Goal: Task Accomplishment & Management: Manage account settings

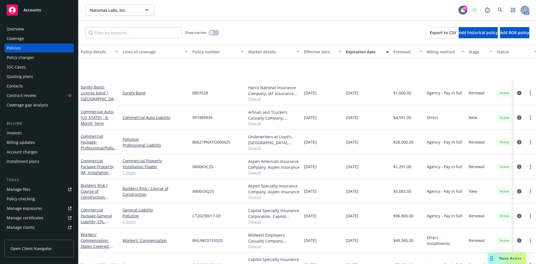
scroll to position [56, 0]
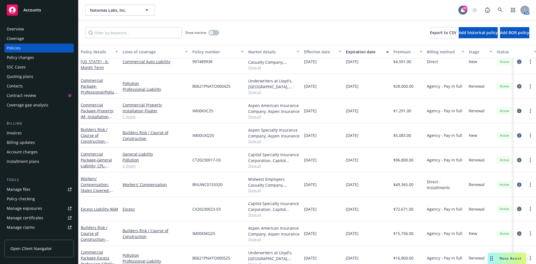
click at [26, 191] on div "Manage files" at bounding box center [19, 189] width 24 height 9
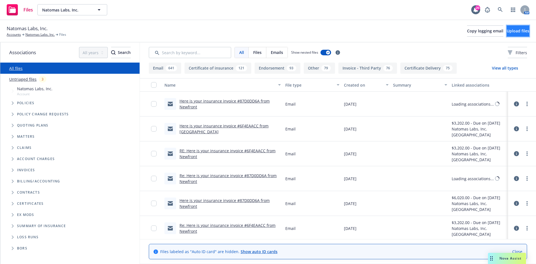
click at [507, 31] on span "Upload files" at bounding box center [518, 30] width 23 height 5
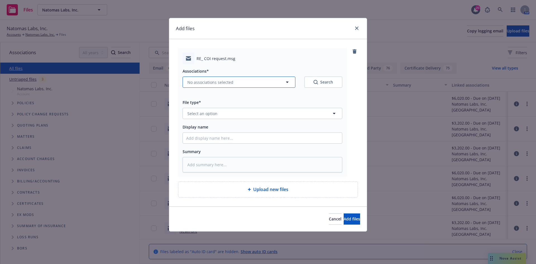
click at [266, 84] on button "No associations selected" at bounding box center [239, 82] width 113 height 11
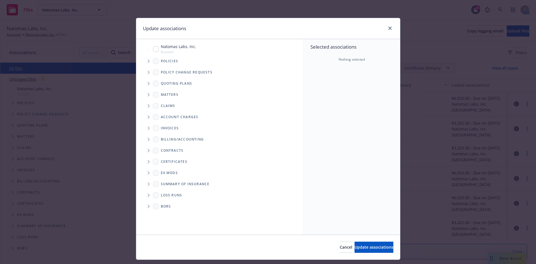
click at [144, 61] on span "Tree Example" at bounding box center [148, 61] width 9 height 9
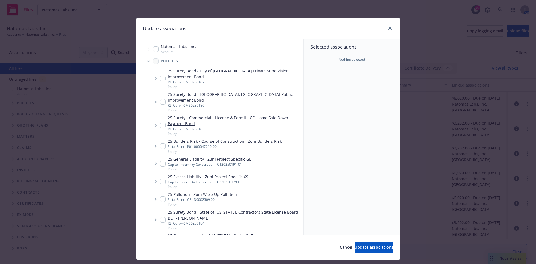
scroll to position [84, 0]
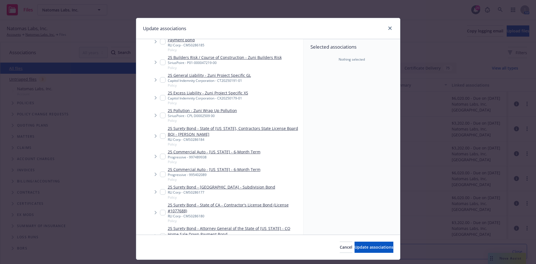
type textarea "x"
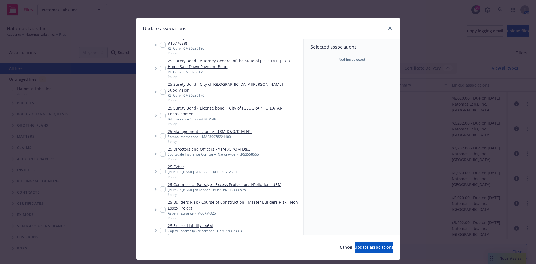
scroll to position [307, 0]
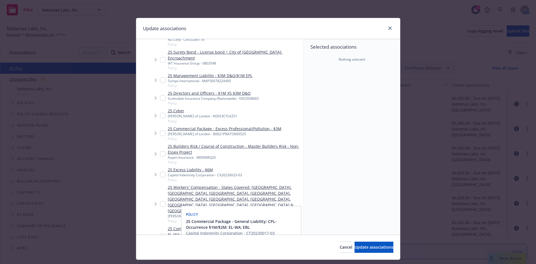
click at [162, 233] on input "Tree Example" at bounding box center [163, 236] width 6 height 6
checkbox input "true"
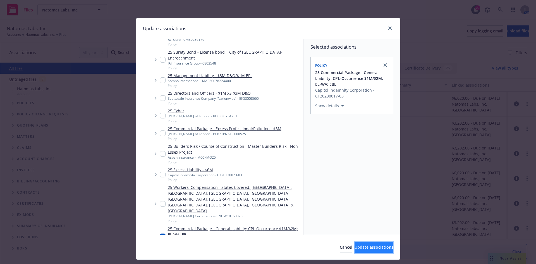
click at [377, 246] on span "Update associations" at bounding box center [374, 246] width 39 height 5
type textarea "x"
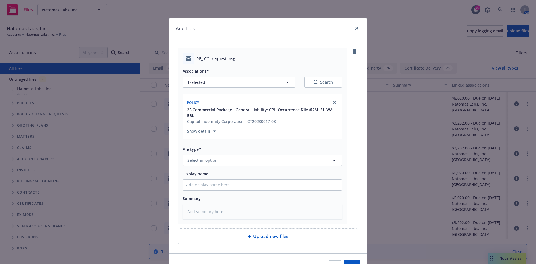
click at [215, 167] on div "Associations* 1 selected Search Policy 25 Commercial Package - General Liabilit…" at bounding box center [263, 141] width 160 height 155
click at [215, 162] on button "Select an option" at bounding box center [263, 160] width 160 height 11
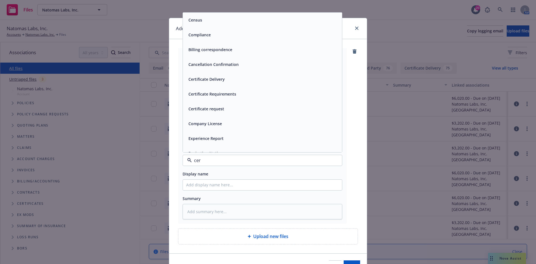
type input "cert"
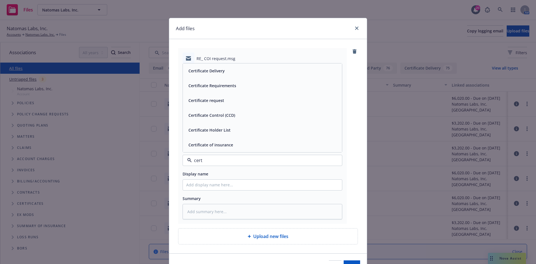
click at [242, 69] on div "Certificate Delivery" at bounding box center [262, 71] width 153 height 8
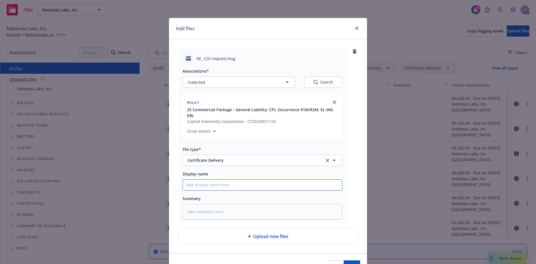
click at [252, 185] on input "Display name" at bounding box center [262, 185] width 159 height 11
paste input "[PERSON_NAME] & [PERSON_NAME]"
type textarea "x"
type input "[PERSON_NAME] & [PERSON_NAME]"
type textarea "x"
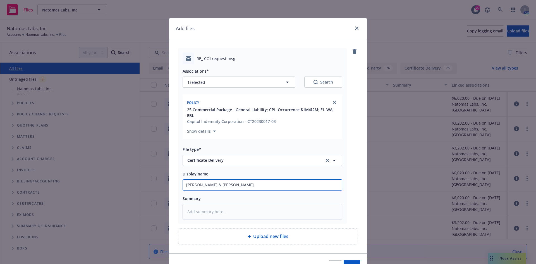
type input "[PERSON_NAME] & [PERSON_NAME]"
type textarea "x"
type input "[PERSON_NAME] & [PERSON_NAME] -"
type textarea "x"
type input "[PERSON_NAME] & [PERSON_NAME] -"
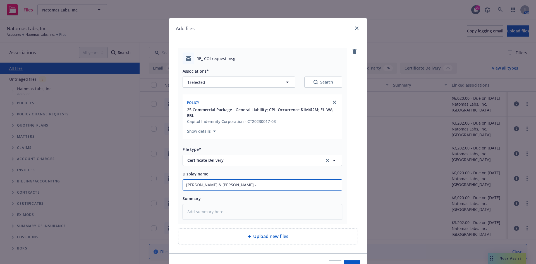
type textarea "x"
type input "[PERSON_NAME] & [PERSON_NAME] - C"
type textarea "x"
type input "[PERSON_NAME] & [PERSON_NAME] - CO"
type textarea "x"
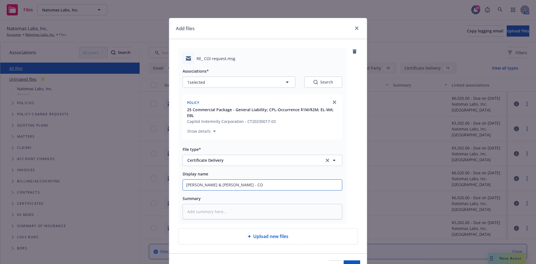
type input "[PERSON_NAME] & [PERSON_NAME] - COI"
type textarea "x"
type input "[PERSON_NAME] & [PERSON_NAME] - COI"
type textarea "x"
type input "[PERSON_NAME] & [PERSON_NAME] - COI -"
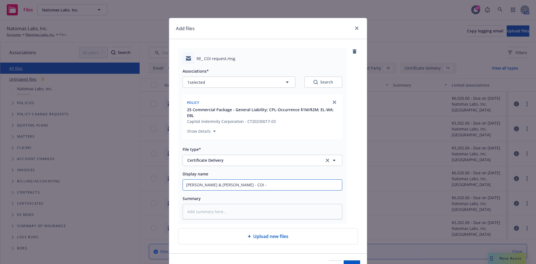
type textarea "x"
type input "[PERSON_NAME] & [PERSON_NAME] - COI -"
type textarea "x"
type input "[PERSON_NAME] & [PERSON_NAME] - COI - W"
type textarea "x"
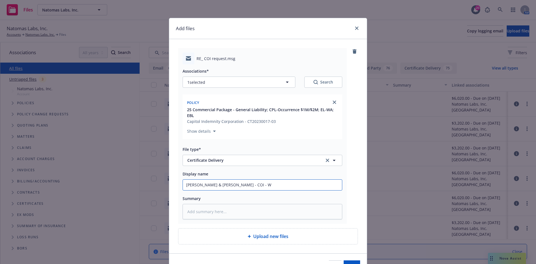
type input "[PERSON_NAME] & [PERSON_NAME] - COI - WP"
type textarea "x"
type input "[PERSON_NAME] & [PERSON_NAME] - COI - WPB"
type textarea "x"
type input "[PERSON_NAME] & [PERSON_NAME] - COI - WPBN"
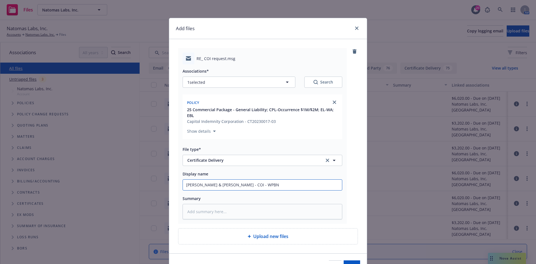
type textarea "x"
type input "[PERSON_NAME] & [PERSON_NAME] - COI - WPBNI"
type textarea "x"
type input "[PERSON_NAME] & [PERSON_NAME] - COI - WPBNI"
type textarea "x"
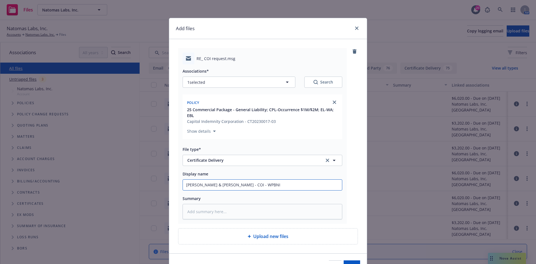
type input "[PERSON_NAME] & [PERSON_NAME] - COI - WPBNI &"
type textarea "x"
type input "[PERSON_NAME] & [PERSON_NAME] - COI - WPBNI &"
type textarea "x"
type input "[PERSON_NAME] & [PERSON_NAME] - COI - WPBNI & J"
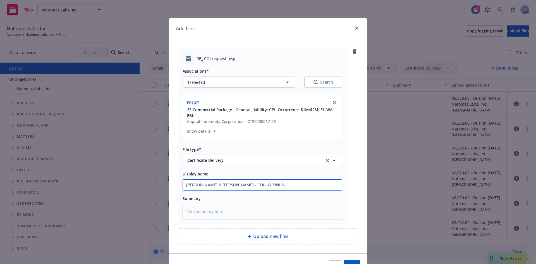
type textarea "x"
type input "[PERSON_NAME] & [PERSON_NAME] - COI - WPBNI & [PERSON_NAME]"
type textarea "x"
type input "[PERSON_NAME] & [PERSON_NAME] - COI - WPBNI & Joh"
type textarea "x"
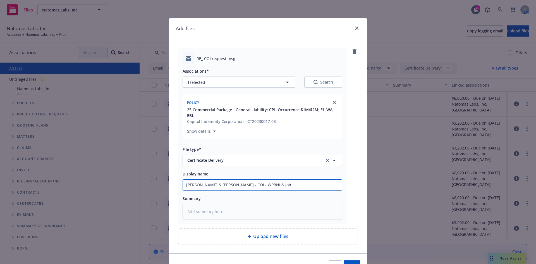
type input "[PERSON_NAME] & [PERSON_NAME] - COI - WPBNI & [PERSON_NAME]"
type textarea "x"
type input "[PERSON_NAME] & [PERSON_NAME] - COI - WPBNI & [PERSON_NAME]"
type textarea "x"
type input "[PERSON_NAME] & [PERSON_NAME] - COI - WPBNI & [PERSON_NAME]"
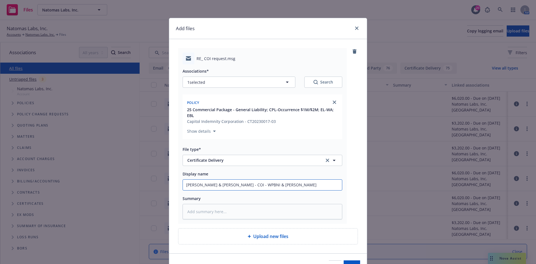
type textarea "x"
type input "[PERSON_NAME] & [PERSON_NAME] - COI - WPBNI & [PERSON_NAME]"
type textarea "x"
type input "[PERSON_NAME] & [PERSON_NAME] - COI - WPBNI & [PERSON_NAME]"
type textarea "x"
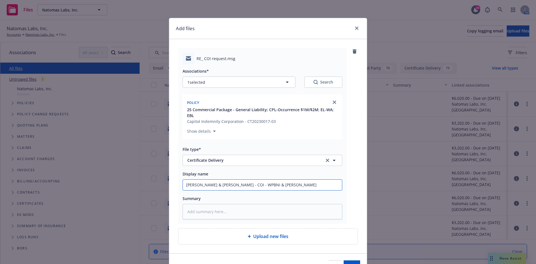
type input "[PERSON_NAME] & [PERSON_NAME] - COI - WPBNI & [PERSON_NAME]"
type textarea "x"
type input "[PERSON_NAME] & [PERSON_NAME] - COI - WPBNI & [PERSON_NAME]"
type textarea "x"
type input "[PERSON_NAME] & [PERSON_NAME] - COI - WPBNI & [PERSON_NAME] -"
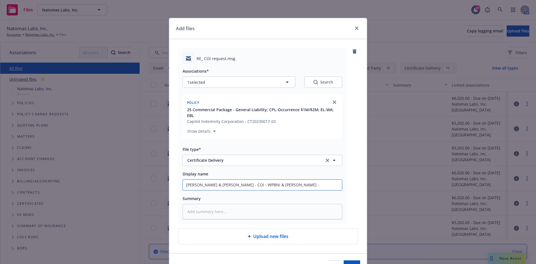
type textarea "x"
type input "[PERSON_NAME] & [PERSON_NAME] - COI - WPBNI & [PERSON_NAME] -"
type textarea "x"
type input "[PERSON_NAME] & [PERSON_NAME] - COI - WPBNI & [PERSON_NAME] - C"
type textarea "x"
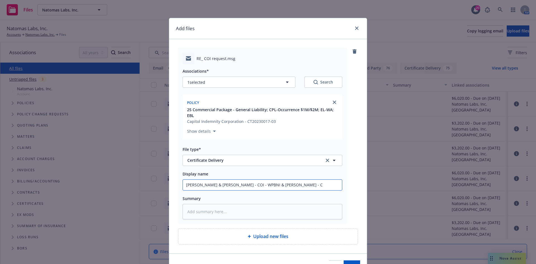
type input "[PERSON_NAME] & [PERSON_NAME] - COI - WPBNI & [PERSON_NAME] - CO"
type textarea "x"
type input "[PERSON_NAME] & [PERSON_NAME] - COI - WPBNI & [PERSON_NAME] - COI"
type textarea "x"
type input "[PERSON_NAME] & [PERSON_NAME] - COI - WPBNI & [PERSON_NAME] - COI"
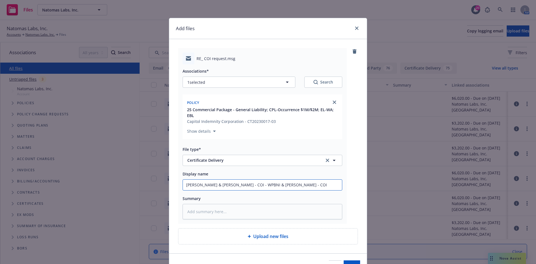
type textarea "x"
type input "[PERSON_NAME] & [PERSON_NAME] - COI - WPBNI & [PERSON_NAME] - COI -"
type textarea "x"
type input "[PERSON_NAME] & [PERSON_NAME] - COI - WPBNI & [PERSON_NAME] - COI -"
type textarea "x"
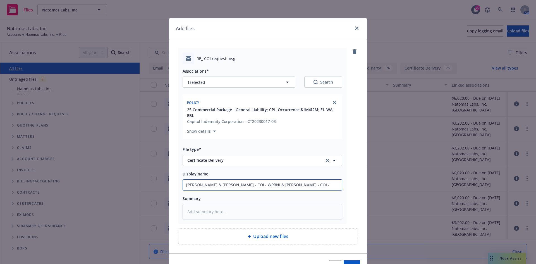
type input "[PERSON_NAME] & [PERSON_NAME] - COI - WPBNI & [PERSON_NAME] - COI - W"
type textarea "x"
type input "[PERSON_NAME] & [PERSON_NAME] - COI - WPBNI & [PERSON_NAME] - COI - WP"
type textarea "x"
type input "[PERSON_NAME] & [PERSON_NAME] - COI - WPBNI & [PERSON_NAME] - COI - WPB"
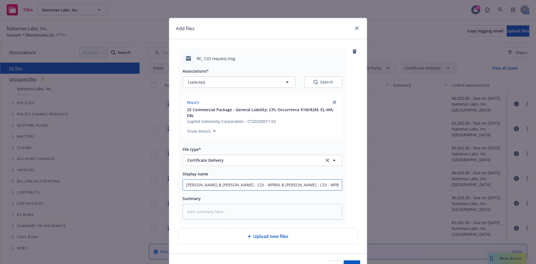
type textarea "x"
type input "[PERSON_NAME] & [PERSON_NAME] - COI - WPBNI & [PERSON_NAME] - COI - WPBN"
type textarea "x"
type input "[PERSON_NAME] & [PERSON_NAME] - COI - WPBNI & [PERSON_NAME] - COI - WPBNI"
type textarea "x"
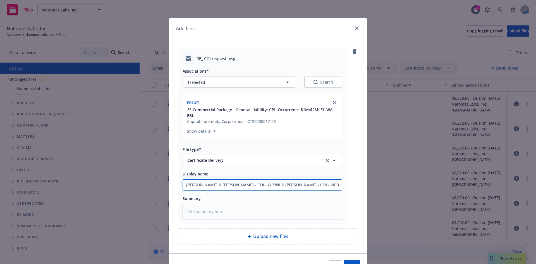
click at [299, 188] on input "[PERSON_NAME] & [PERSON_NAME] - COI - WPBNI & [PERSON_NAME] - COI - WPBNI" at bounding box center [262, 185] width 159 height 11
drag, startPoint x: 237, startPoint y: 178, endPoint x: 119, endPoint y: 182, distance: 117.4
click at [119, 182] on div "Add files RE_ COI request.msg Associations* 1 selected Search Policy 25 Commerc…" at bounding box center [268, 132] width 536 height 264
type input "[PERSON_NAME] & [PERSON_NAME] - COI - WPBNI & [PERSON_NAME] - COI - WPBNI"
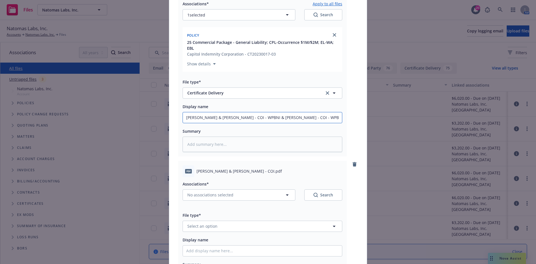
scroll to position [0, 0]
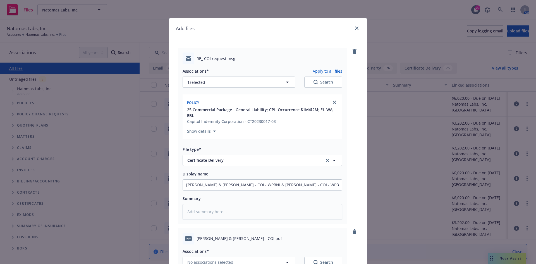
click at [334, 71] on button "Apply to all files" at bounding box center [328, 71] width 30 height 7
type textarea "x"
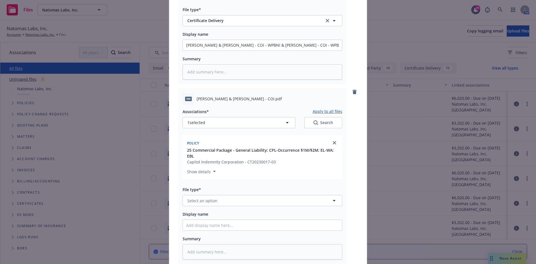
scroll to position [212, 0]
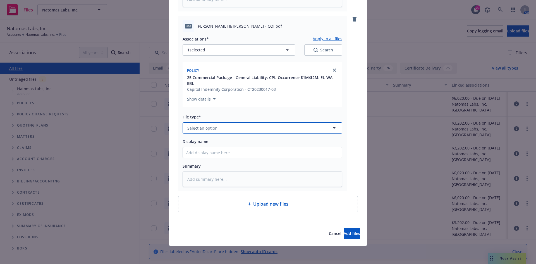
click at [252, 127] on button "Select an option" at bounding box center [263, 127] width 160 height 11
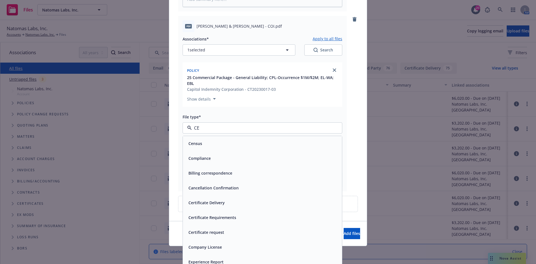
type input "CER"
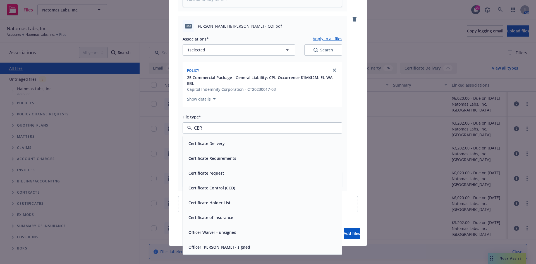
click at [259, 218] on div "Certificate of insurance" at bounding box center [262, 217] width 153 height 8
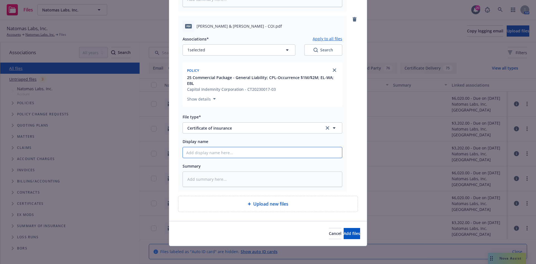
click at [236, 153] on input "Display name" at bounding box center [262, 152] width 159 height 11
paste input "[PERSON_NAME] & [PERSON_NAME] - COI - WPBNI & [PERSON_NAME] - COI - WPBNI"
type textarea "x"
type input "[PERSON_NAME] & [PERSON_NAME] - COI - WPBNI & [PERSON_NAME] - COI - WPBNI"
drag, startPoint x: 252, startPoint y: 153, endPoint x: 337, endPoint y: 153, distance: 85.2
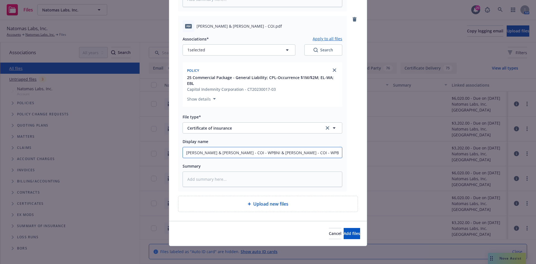
click at [337, 153] on input "[PERSON_NAME] & [PERSON_NAME] - COI - WPBNI & [PERSON_NAME] - COI - WPBNI" at bounding box center [262, 152] width 159 height 11
type textarea "x"
type input "[PERSON_NAME] & [PERSON_NAME] - COI - WPBNI"
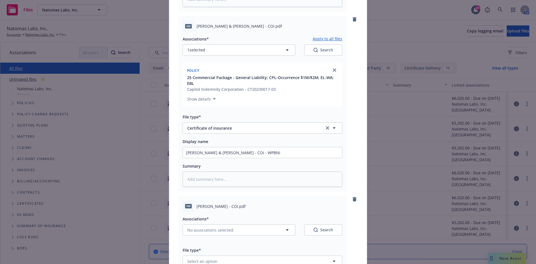
click at [319, 39] on button "Apply to all files" at bounding box center [328, 38] width 30 height 7
type textarea "x"
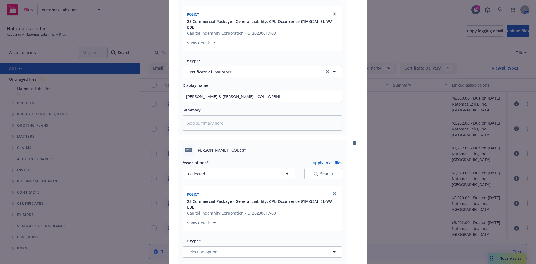
scroll to position [324, 0]
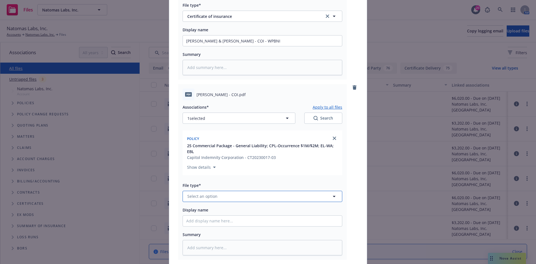
click at [232, 199] on button "Select an option" at bounding box center [263, 196] width 160 height 11
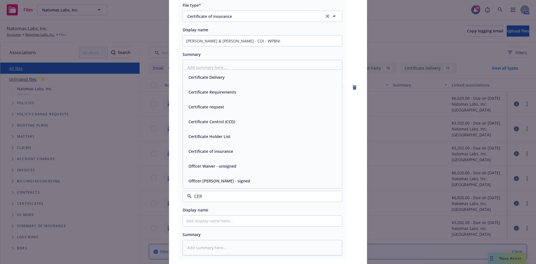
type input "CERT"
click at [212, 181] on span "Certificate of insurance" at bounding box center [211, 181] width 45 height 6
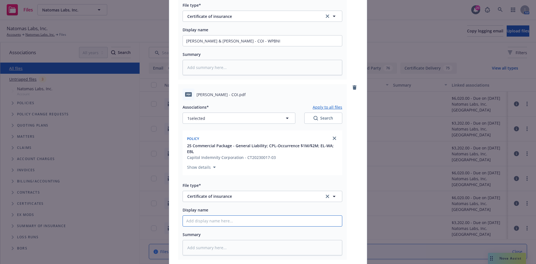
click at [200, 219] on input "Display name" at bounding box center [262, 221] width 159 height 11
paste input "[PERSON_NAME] & [PERSON_NAME] - COI - WPBNI & [PERSON_NAME] - COI - WPBNI"
type textarea "x"
type input "[PERSON_NAME] & [PERSON_NAME] - COI - WPBNI & [PERSON_NAME] - COI - WPBNI"
click at [254, 220] on input "[PERSON_NAME] & [PERSON_NAME] - COI - WPBNI & [PERSON_NAME] - COI - WPBNI" at bounding box center [262, 221] width 159 height 11
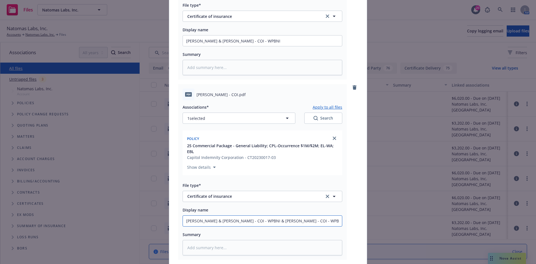
click at [256, 220] on input "[PERSON_NAME] & [PERSON_NAME] - COI - WPBNI & [PERSON_NAME] - COI - WPBNI" at bounding box center [262, 221] width 159 height 11
click at [255, 221] on input "[PERSON_NAME] & [PERSON_NAME] - COI - WPBNI & [PERSON_NAME] - COI - WPBNI" at bounding box center [262, 221] width 159 height 11
drag, startPoint x: 255, startPoint y: 221, endPoint x: 57, endPoint y: 213, distance: 198.2
click at [57, 213] on div "Add files RE_ COI request.msg Associations* Apply to all files 1 selected Searc…" at bounding box center [268, 132] width 536 height 264
type textarea "x"
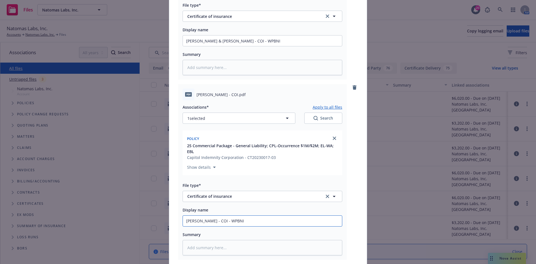
type input "[PERSON_NAME] - COI - WPBNI"
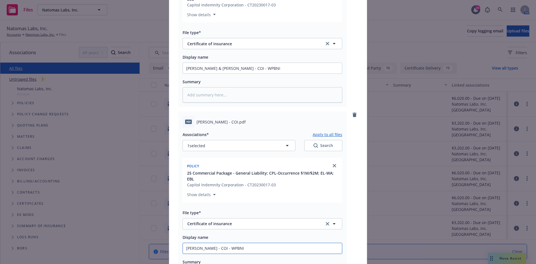
scroll to position [296, 0]
click at [332, 136] on button "Apply to all files" at bounding box center [328, 135] width 30 height 7
type textarea "x"
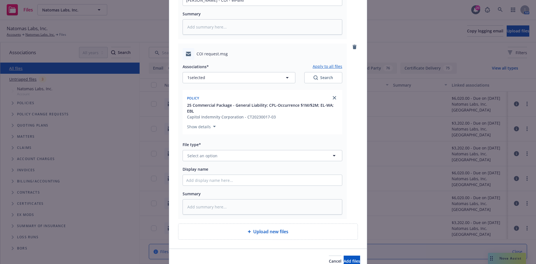
scroll to position [572, 0]
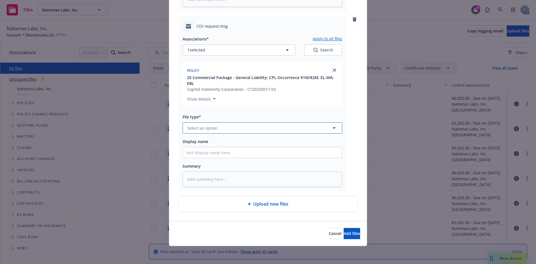
click at [251, 126] on button "Select an option" at bounding box center [263, 127] width 160 height 11
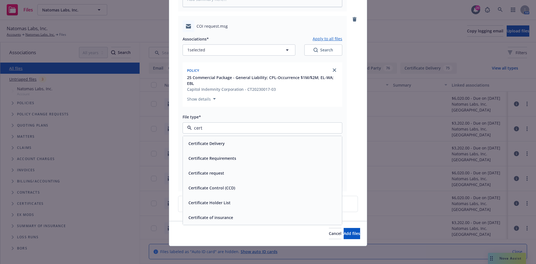
type input "certi"
click at [295, 171] on div "Certificate request" at bounding box center [262, 173] width 153 height 8
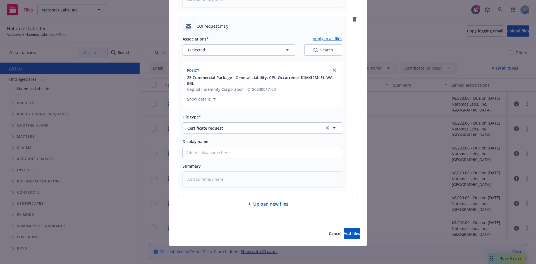
click at [305, 149] on input "Display name" at bounding box center [262, 152] width 159 height 11
paste input "Please confirm you’d like us to proceed with requesting these endorsements."
type textarea "x"
type input "Please confirm you’d like us to proceed with requesting these endorsements."
drag, startPoint x: 325, startPoint y: 151, endPoint x: 51, endPoint y: 150, distance: 273.4
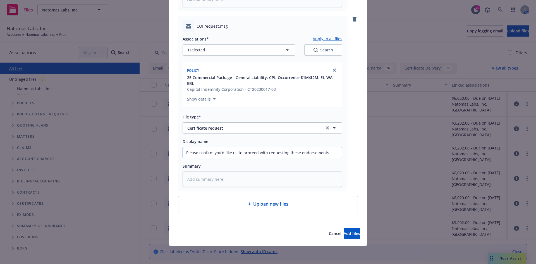
click at [51, 150] on div "Add files RE_ COI request.msg Associations* Apply to all files 1 selected Searc…" at bounding box center [268, 132] width 536 height 264
type textarea "x"
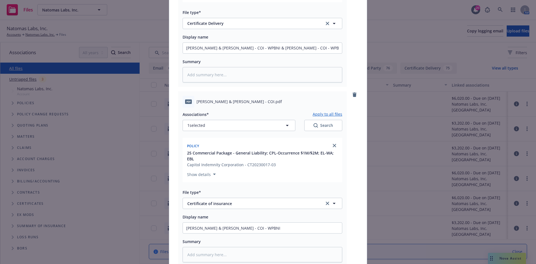
scroll to position [70, 0]
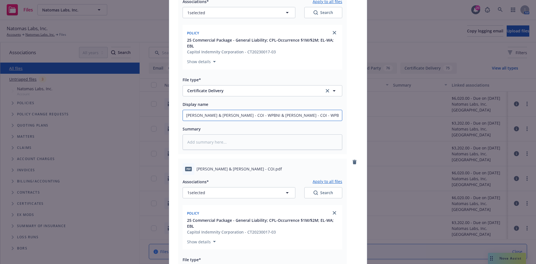
drag, startPoint x: 306, startPoint y: 116, endPoint x: 49, endPoint y: 111, distance: 256.2
click at [49, 111] on div "Add files RE_ COI request.msg Associations* Apply to all files 1 selected Searc…" at bounding box center [268, 132] width 536 height 264
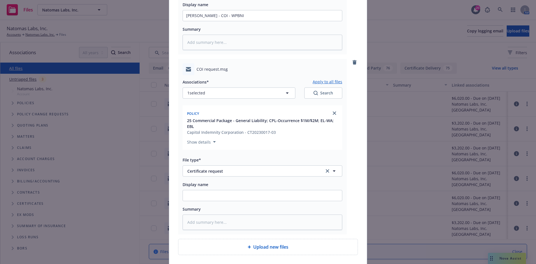
scroll to position [572, 0]
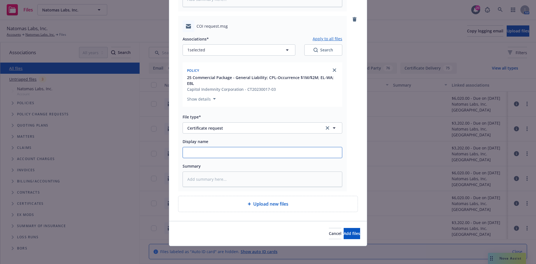
click at [216, 152] on input "Display name" at bounding box center [262, 152] width 159 height 11
paste input "[PERSON_NAME] & [PERSON_NAME] - COI - WPBNI & [PERSON_NAME] - COI - WPBNI"
type textarea "x"
type input "[PERSON_NAME] & [PERSON_NAME] - COI - WPBNI & [PERSON_NAME] - COI - WPBNI"
drag, startPoint x: 228, startPoint y: 155, endPoint x: 252, endPoint y: 153, distance: 24.9
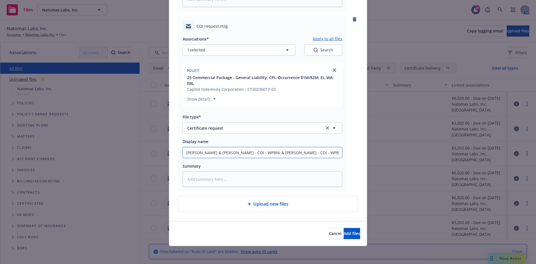
click at [252, 153] on input "[PERSON_NAME] & [PERSON_NAME] - COI - WPBNI & [PERSON_NAME] - COI - WPBNI" at bounding box center [262, 152] width 159 height 11
type textarea "x"
type input "[PERSON_NAME] & [PERSON_NAME] & [PERSON_NAME] - COI - WPBNI"
drag, startPoint x: 252, startPoint y: 152, endPoint x: 321, endPoint y: 155, distance: 68.5
click at [321, 155] on input "[PERSON_NAME] & [PERSON_NAME] & [PERSON_NAME] - COI - WPBNI" at bounding box center [262, 152] width 159 height 11
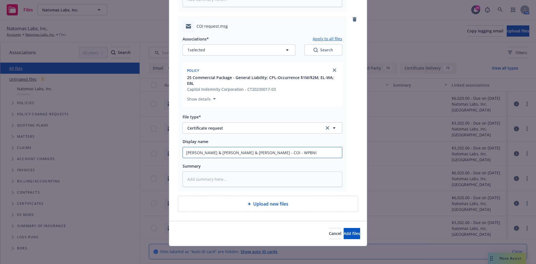
type textarea "x"
type input "[PERSON_NAME] & [PERSON_NAME] & [PERSON_NAME] -"
type textarea "x"
type input "[PERSON_NAME] & [PERSON_NAME] & [PERSON_NAME] -"
type textarea "x"
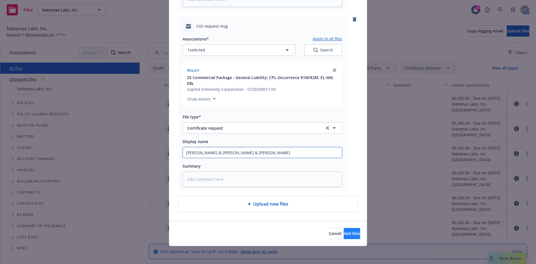
type input "[PERSON_NAME] & [PERSON_NAME] & [PERSON_NAME]"
click at [344, 233] on span "Add files" at bounding box center [352, 233] width 16 height 5
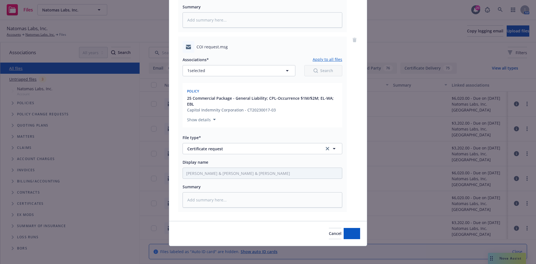
scroll to position [552, 0]
type textarea "x"
